Goal: Register for event/course

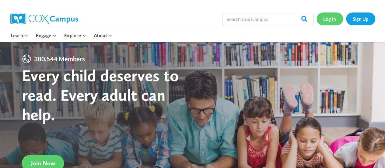
click at [331, 18] on link "Log In" at bounding box center [329, 18] width 26 height 12
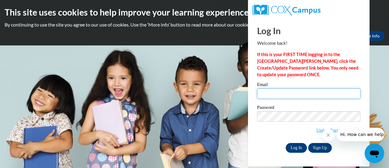
type input "mary.torphy@rusd.org"
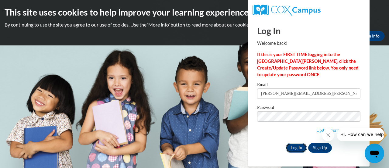
click at [296, 145] on input "Log In" at bounding box center [296, 148] width 21 height 10
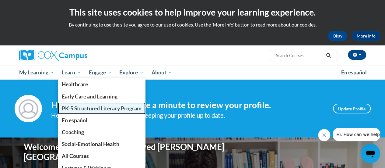
click at [116, 109] on span "PK-5 Structured Literacy Program" at bounding box center [102, 108] width 80 height 6
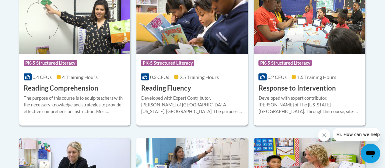
scroll to position [606, 0]
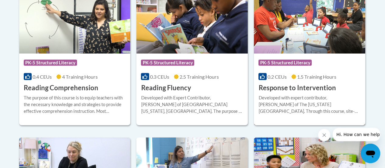
click at [302, 71] on div "Course Category: PK-5 Structured Literacy 0.2 CEUs 1.5 Training Hours COURSE Re…" at bounding box center [309, 73] width 111 height 39
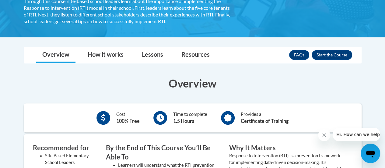
scroll to position [136, 0]
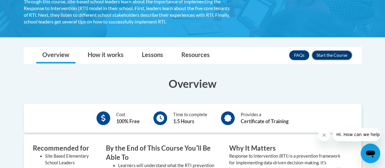
click at [325, 58] on button "Enroll" at bounding box center [331, 55] width 40 height 10
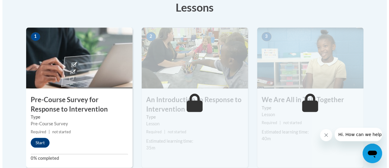
scroll to position [177, 0]
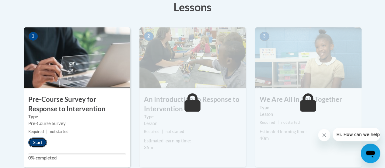
click at [40, 139] on button "Start" at bounding box center [37, 142] width 19 height 10
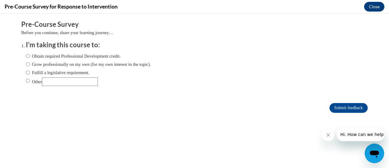
scroll to position [0, 0]
click at [26, 56] on input "Obtain required Professional Development credit." at bounding box center [28, 56] width 4 height 7
radio input "true"
click at [335, 108] on input "Submit feedback" at bounding box center [349, 108] width 38 height 10
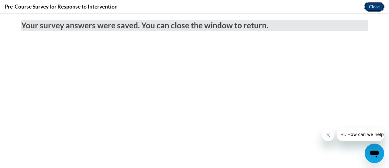
click at [370, 9] on button "Close" at bounding box center [374, 7] width 20 height 10
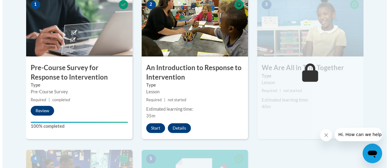
scroll to position [210, 0]
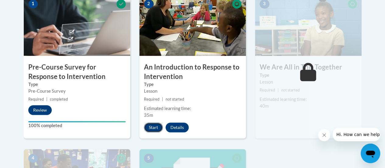
click at [151, 127] on button "Start" at bounding box center [153, 127] width 19 height 10
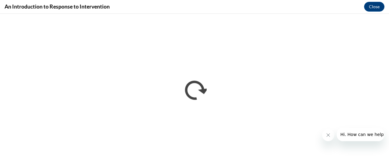
scroll to position [0, 0]
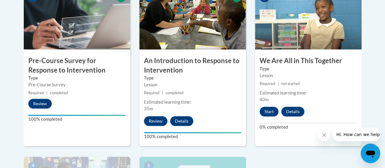
scroll to position [222, 0]
